Goal: Task Accomplishment & Management: Complete application form

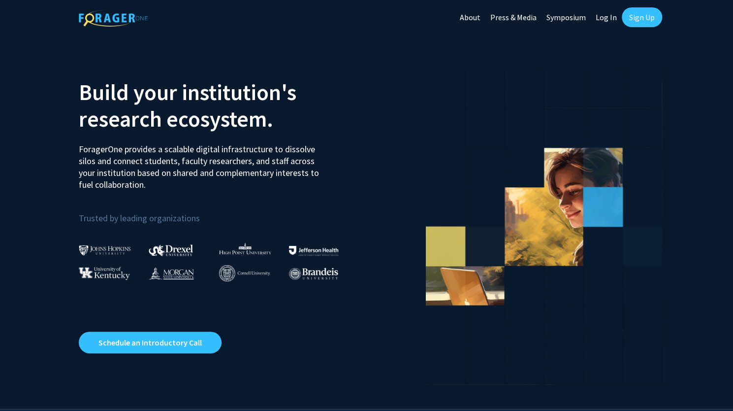
click at [649, 17] on link "Sign Up" at bounding box center [642, 17] width 40 height 20
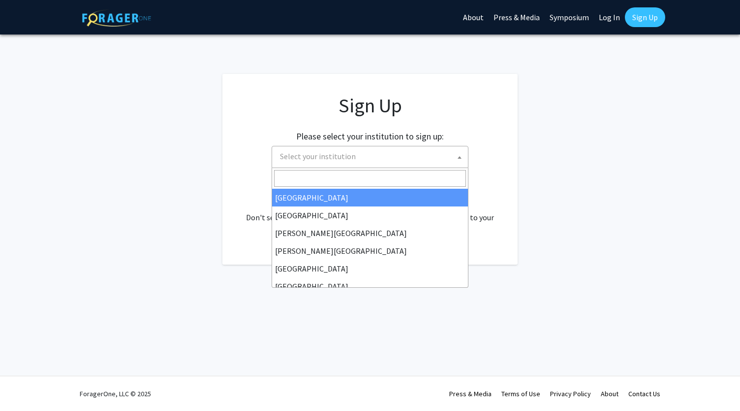
click at [326, 147] on span "Select your institution" at bounding box center [372, 156] width 192 height 20
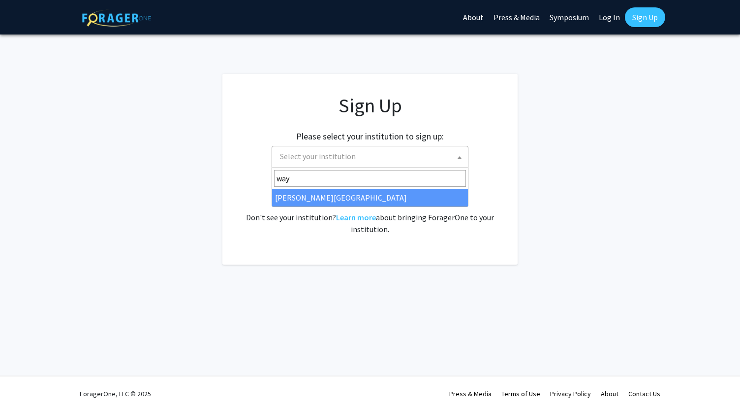
type input "way"
select select "21"
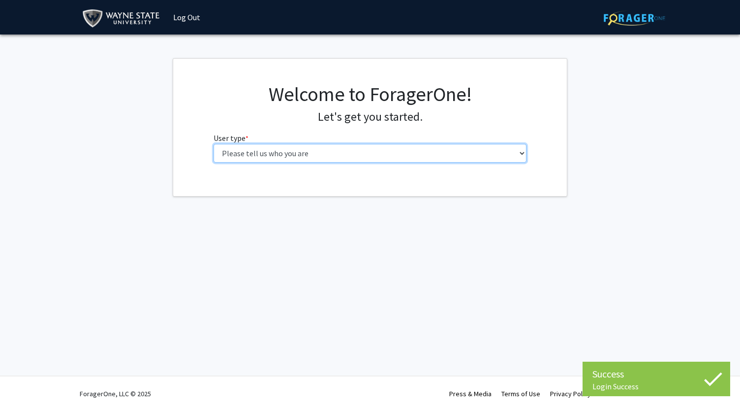
click at [294, 151] on select "Please tell us who you are Undergraduate Student Master's Student Doctoral Cand…" at bounding box center [371, 153] width 314 height 19
select select "1: undergrad"
click at [214, 144] on select "Please tell us who you are Undergraduate Student Master's Student Doctoral Cand…" at bounding box center [371, 153] width 314 height 19
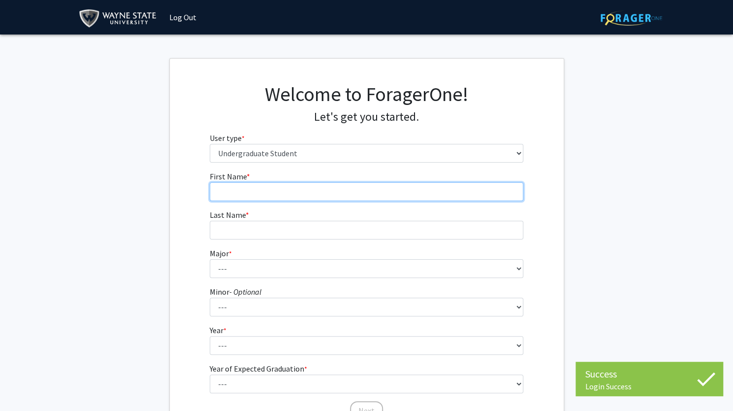
click at [311, 182] on input "First Name * required" at bounding box center [367, 191] width 314 height 19
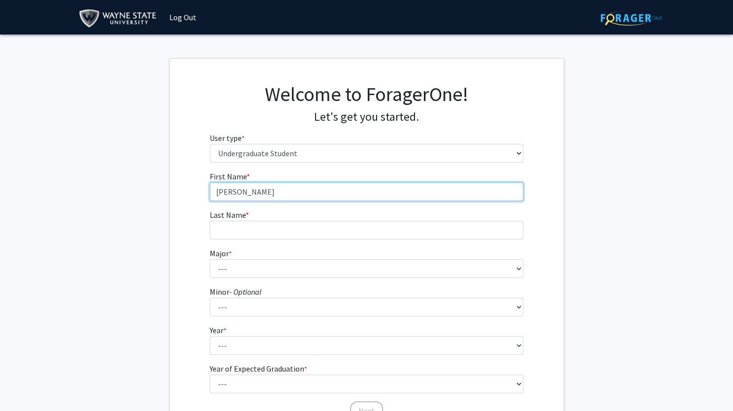
type input "Maria"
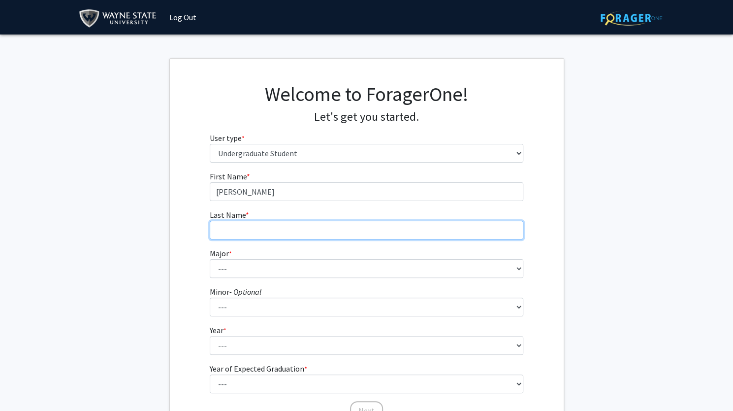
click at [228, 232] on input "Last Name * required" at bounding box center [367, 230] width 314 height 19
type input "Bugnar"
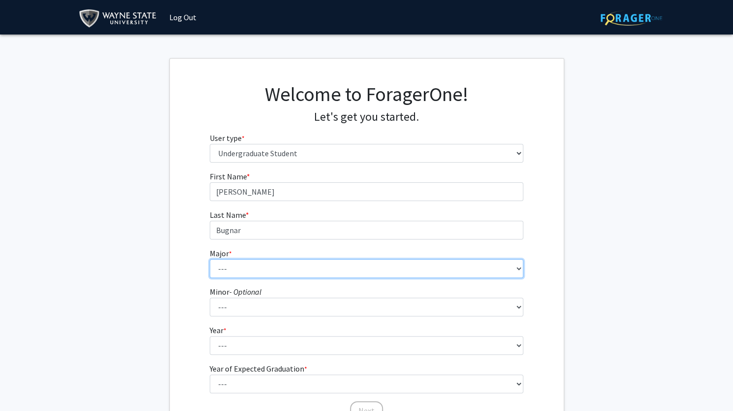
click at [230, 270] on select "--- Accounting African American Studies Anthropology Applied Behavior Analysis …" at bounding box center [367, 268] width 314 height 19
select select "78: 1858"
click at [210, 259] on select "--- Accounting African American Studies Anthropology Applied Behavior Analysis …" at bounding box center [367, 268] width 314 height 19
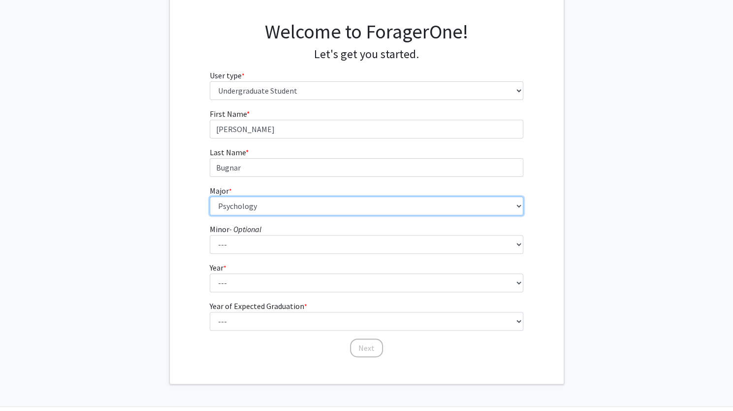
scroll to position [86, 0]
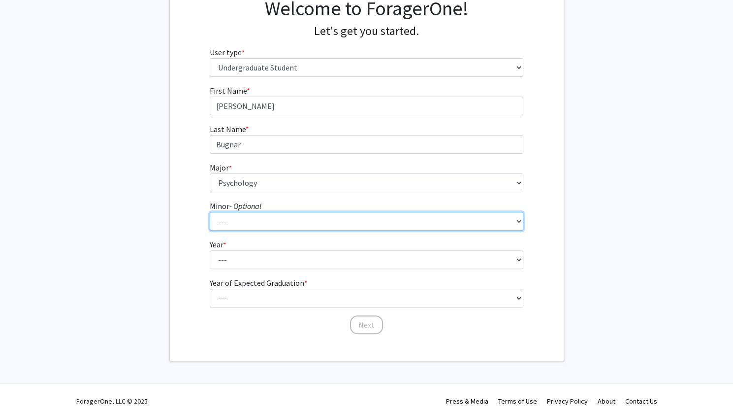
click at [245, 218] on select "--- African American Studies Africana Theatre and Dance Animation and Interacti…" at bounding box center [367, 221] width 314 height 19
select select "85: 1450"
click at [210, 212] on select "--- African American Studies Africana Theatre and Dance Animation and Interacti…" at bounding box center [367, 221] width 314 height 19
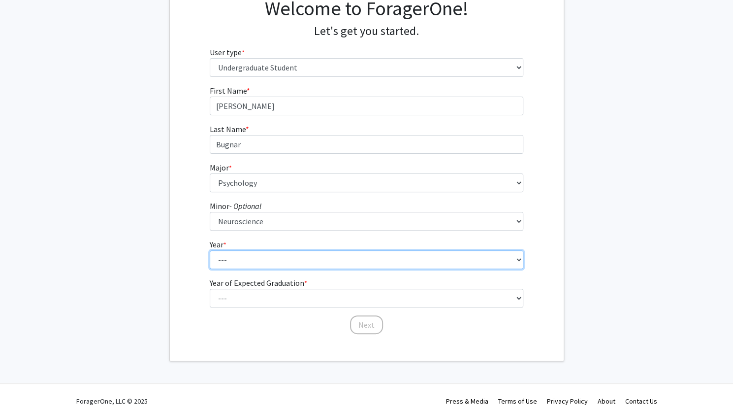
click at [239, 265] on select "--- First-year Sophomore Junior Senior Postbaccalaureate Certificate" at bounding box center [367, 259] width 314 height 19
select select "3: junior"
click at [210, 250] on select "--- First-year Sophomore Junior Senior Postbaccalaureate Certificate" at bounding box center [367, 259] width 314 height 19
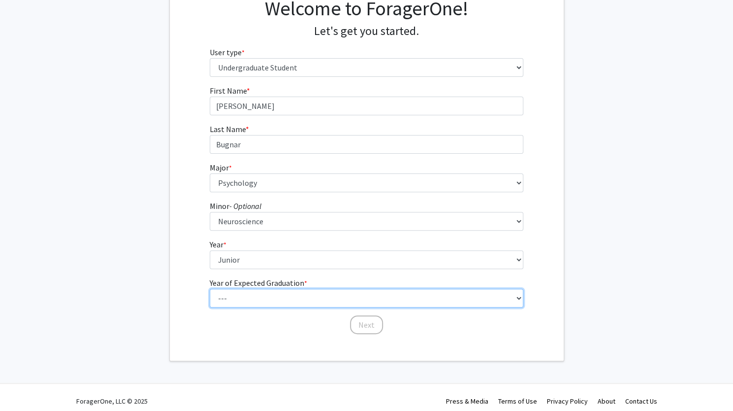
click at [241, 298] on select "--- 2025 2026 2027 2028 2029 2030 2031 2032 2033 2034" at bounding box center [367, 297] width 314 height 19
select select "3: 2027"
click at [210, 288] on select "--- 2025 2026 2027 2028 2029 2030 2031 2032 2033 2034" at bounding box center [367, 297] width 314 height 19
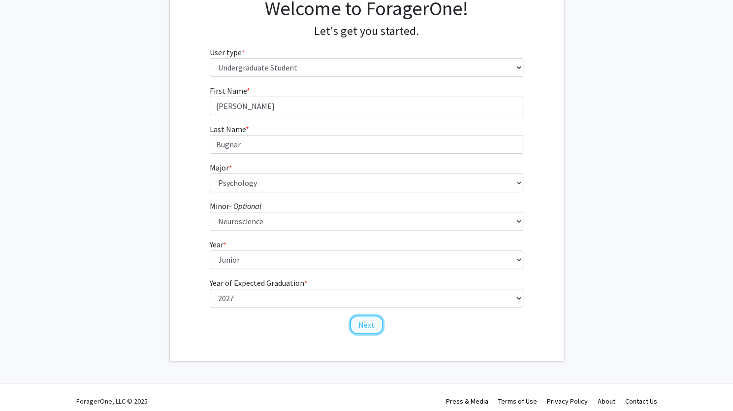
click at [357, 326] on button "Next" at bounding box center [366, 324] width 33 height 19
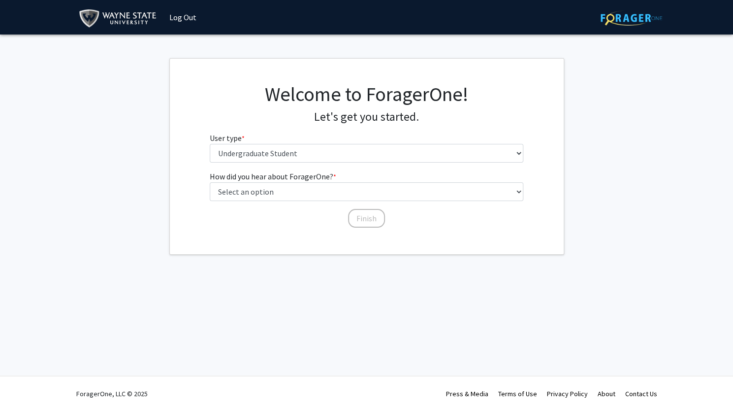
scroll to position [0, 0]
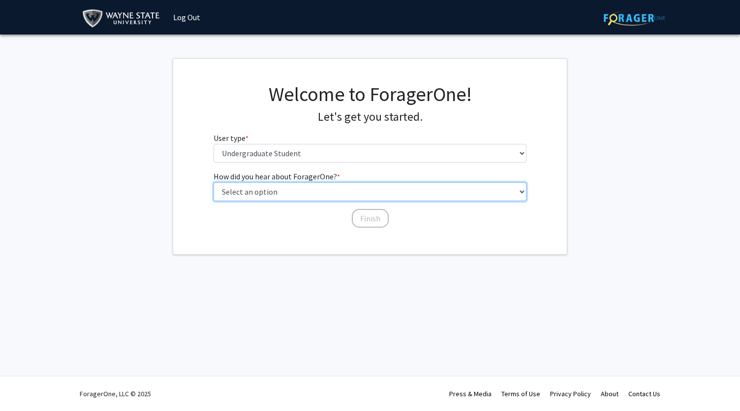
click at [336, 194] on select "Select an option Peer/student recommendation Faculty/staff recommendation Unive…" at bounding box center [371, 191] width 314 height 19
select select "2: faculty_recommendation"
click at [214, 182] on select "Select an option Peer/student recommendation Faculty/staff recommendation Unive…" at bounding box center [371, 191] width 314 height 19
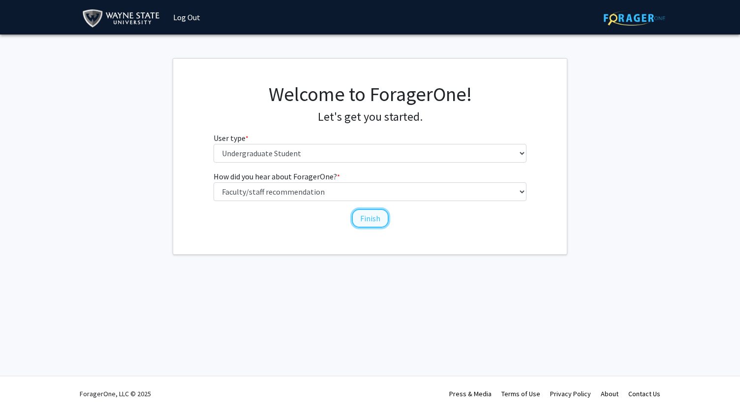
click at [365, 219] on button "Finish" at bounding box center [370, 218] width 37 height 19
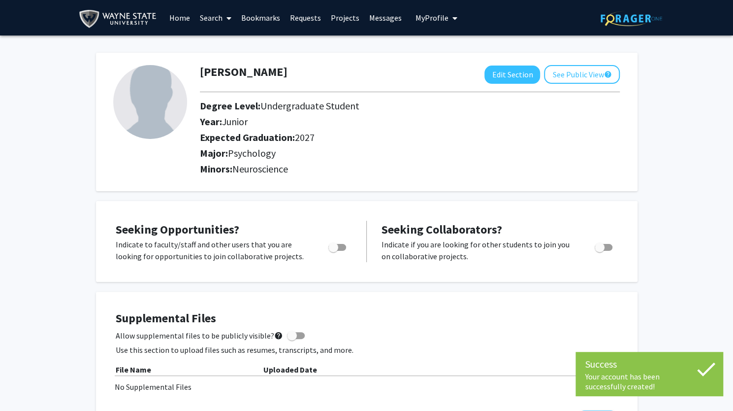
click at [339, 249] on span "Toggle" at bounding box center [337, 247] width 18 height 7
click at [333, 251] on input "Are you actively seeking opportunities?" at bounding box center [333, 251] width 0 height 0
checkbox input "true"
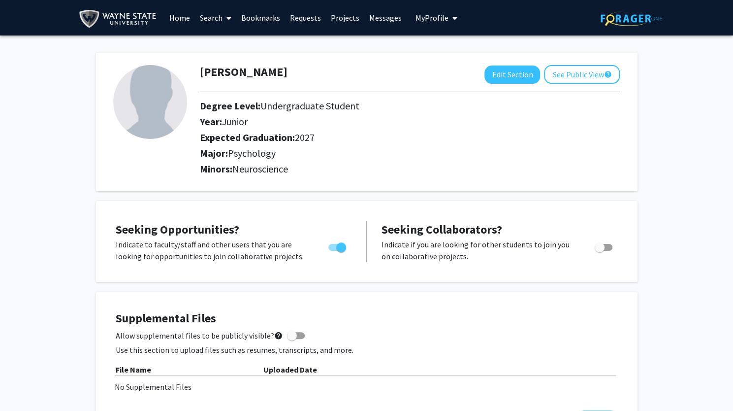
click at [181, 18] on link "Home" at bounding box center [179, 17] width 31 height 34
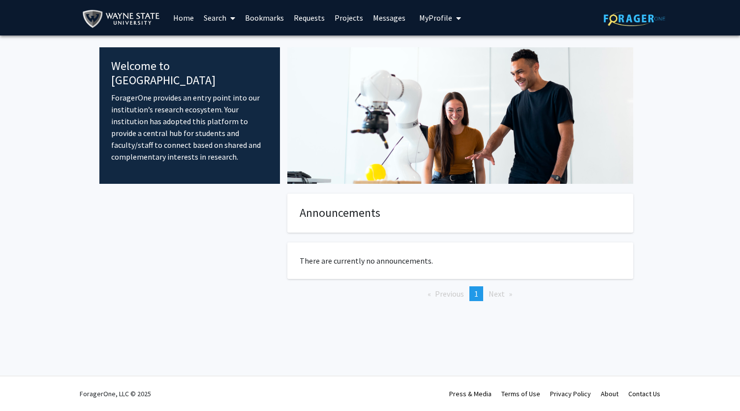
click at [95, 25] on img at bounding box center [123, 19] width 82 height 22
click at [431, 24] on button "My Profile" at bounding box center [440, 17] width 48 height 35
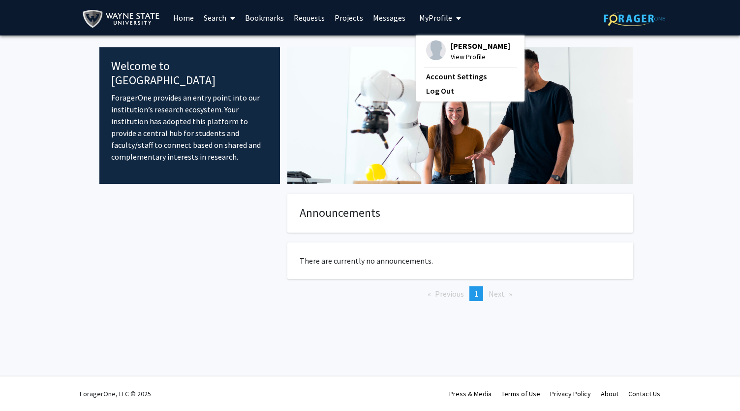
click at [458, 53] on span "View Profile" at bounding box center [481, 56] width 60 height 11
